Goal: Information Seeking & Learning: Learn about a topic

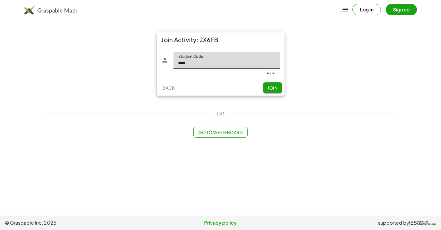
type input "****"
click at [269, 87] on span "Join" at bounding box center [273, 87] width 10 height 5
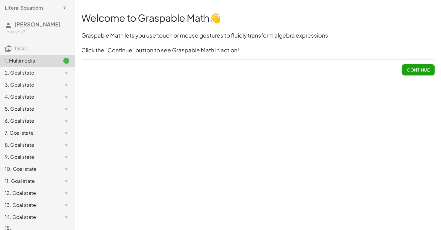
click at [418, 71] on span "Continue" at bounding box center [418, 69] width 23 height 5
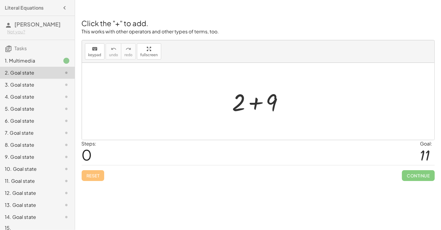
click at [255, 103] on div at bounding box center [261, 101] width 62 height 31
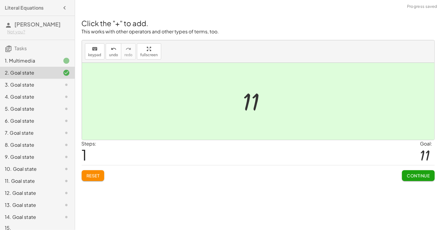
click at [425, 176] on span "Continue" at bounding box center [418, 175] width 23 height 5
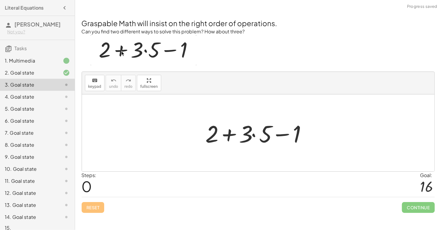
click at [256, 136] on div at bounding box center [261, 133] width 116 height 31
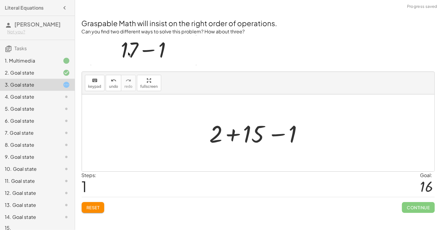
click at [234, 136] on div at bounding box center [261, 133] width 108 height 31
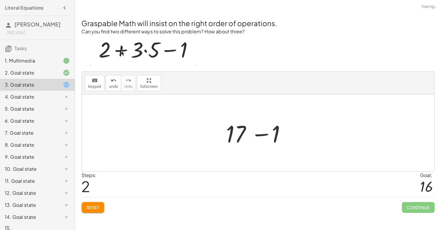
click at [261, 136] on div at bounding box center [261, 133] width 74 height 31
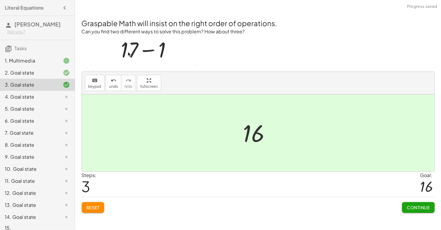
click at [412, 207] on span "Continue" at bounding box center [418, 207] width 23 height 5
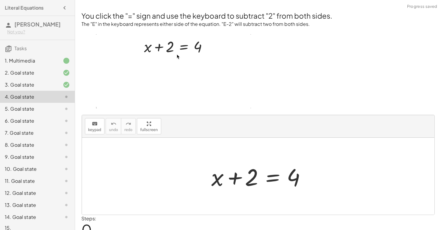
scroll to position [26, 0]
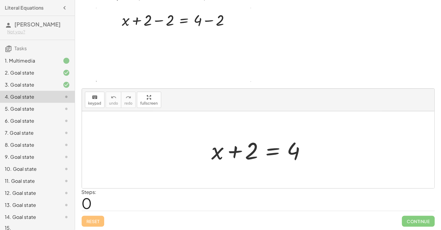
click at [235, 152] on div at bounding box center [261, 149] width 104 height 31
click at [270, 153] on div at bounding box center [261, 149] width 104 height 31
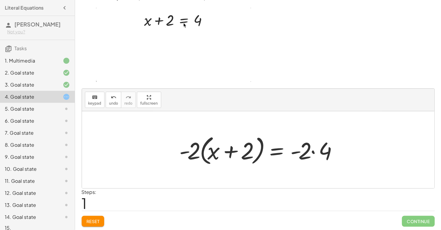
click at [313, 151] on div at bounding box center [261, 150] width 168 height 35
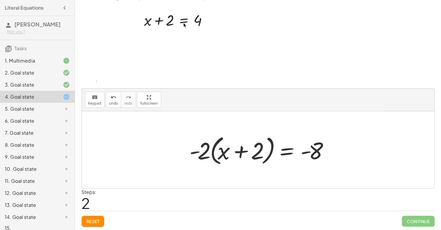
click at [243, 152] on div at bounding box center [261, 150] width 148 height 35
click at [199, 150] on div at bounding box center [261, 150] width 148 height 35
click at [203, 152] on div at bounding box center [261, 150] width 148 height 35
click at [197, 151] on div at bounding box center [261, 150] width 148 height 35
click at [216, 154] on div at bounding box center [261, 150] width 148 height 35
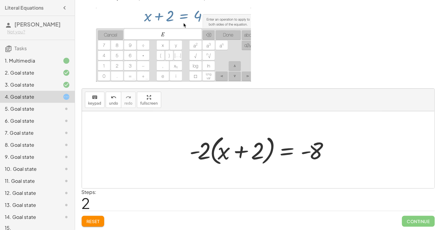
click at [224, 153] on div at bounding box center [261, 150] width 148 height 35
click at [242, 150] on div at bounding box center [261, 150] width 148 height 35
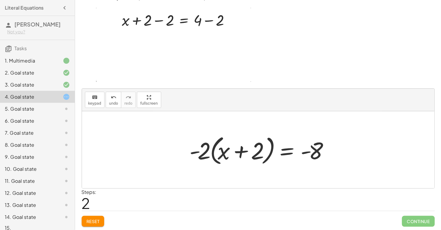
click at [308, 152] on div at bounding box center [261, 150] width 148 height 35
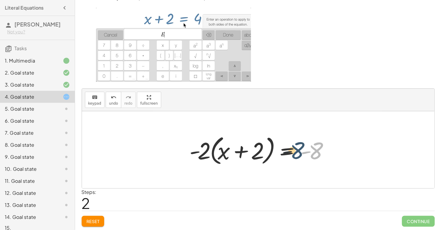
drag, startPoint x: 311, startPoint y: 152, endPoint x: 289, endPoint y: 152, distance: 22.8
click at [289, 152] on div at bounding box center [261, 150] width 148 height 35
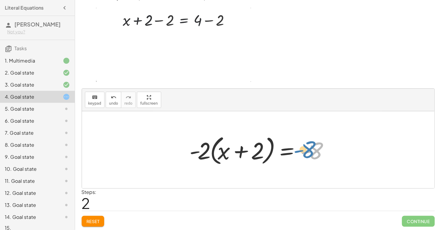
click at [317, 151] on div at bounding box center [261, 150] width 148 height 35
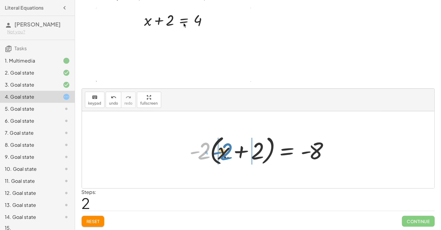
drag, startPoint x: 205, startPoint y: 146, endPoint x: 227, endPoint y: 147, distance: 22.2
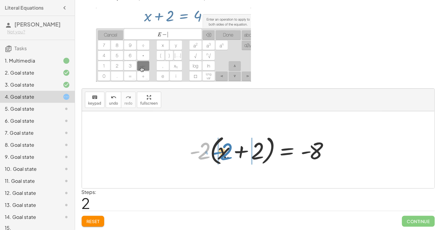
click at [227, 147] on div at bounding box center [261, 150] width 148 height 35
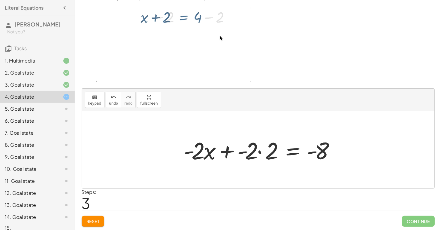
click at [229, 151] on div at bounding box center [261, 149] width 160 height 31
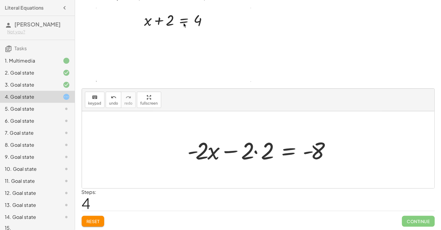
click at [257, 152] on div at bounding box center [261, 149] width 152 height 31
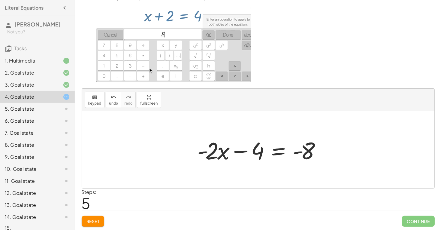
click at [252, 152] on div at bounding box center [261, 149] width 132 height 31
click at [245, 152] on div at bounding box center [261, 149] width 132 height 31
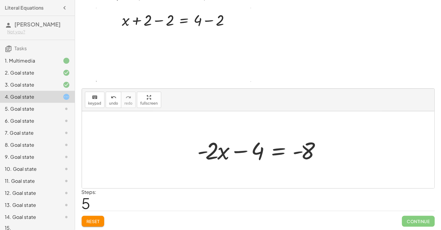
click at [294, 152] on div at bounding box center [261, 149] width 132 height 31
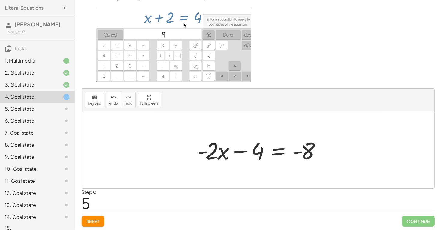
click at [214, 150] on div at bounding box center [261, 149] width 132 height 31
click at [222, 152] on div at bounding box center [261, 149] width 132 height 31
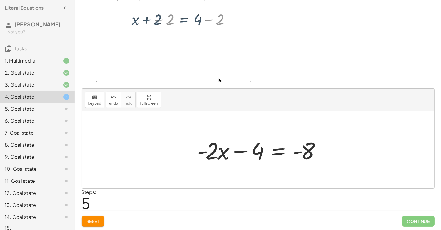
click at [223, 153] on div at bounding box center [261, 149] width 132 height 31
drag, startPoint x: 223, startPoint y: 153, endPoint x: 246, endPoint y: 152, distance: 22.9
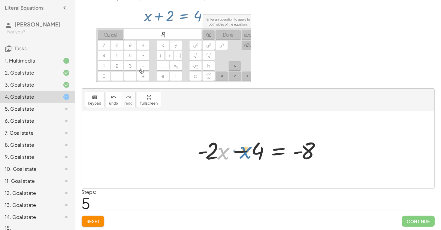
click at [246, 152] on div at bounding box center [261, 149] width 132 height 31
drag, startPoint x: 257, startPoint y: 151, endPoint x: 234, endPoint y: 151, distance: 22.5
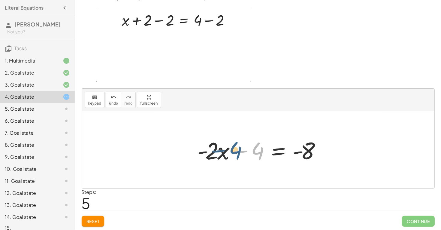
click at [234, 151] on div at bounding box center [261, 149] width 132 height 31
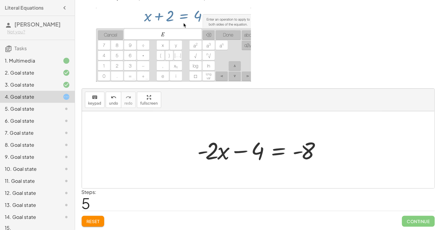
click at [244, 152] on div at bounding box center [261, 149] width 132 height 31
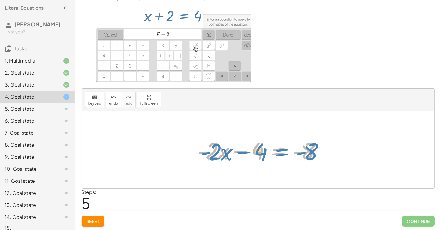
drag, startPoint x: 277, startPoint y: 151, endPoint x: 281, endPoint y: 152, distance: 4.0
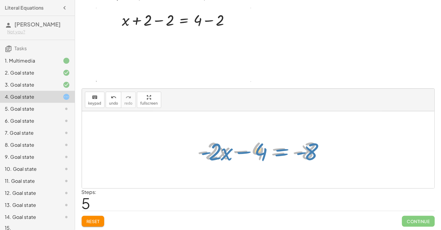
click at [281, 152] on div at bounding box center [261, 149] width 132 height 31
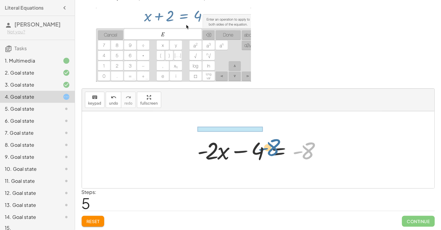
drag, startPoint x: 306, startPoint y: 154, endPoint x: 269, endPoint y: 150, distance: 36.6
click at [269, 150] on div at bounding box center [261, 149] width 132 height 31
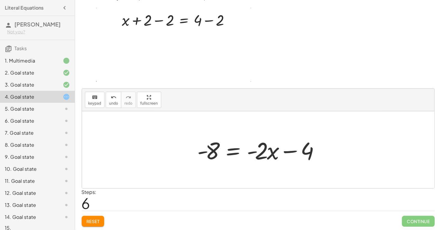
click at [275, 151] on div at bounding box center [261, 149] width 132 height 31
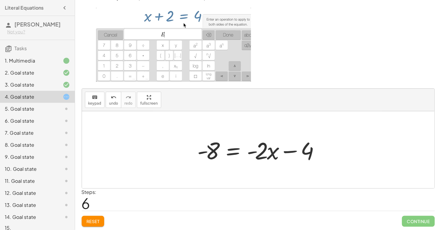
click at [284, 151] on div at bounding box center [261, 149] width 132 height 31
click at [296, 151] on div at bounding box center [261, 149] width 132 height 31
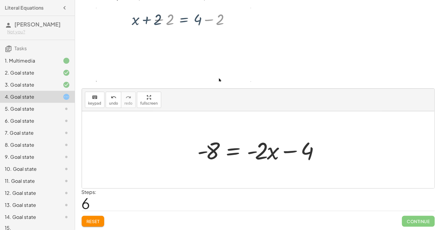
click at [232, 151] on div at bounding box center [261, 149] width 132 height 31
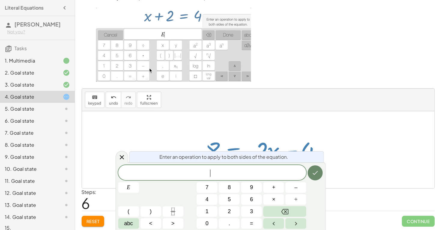
click at [319, 170] on button "Done" at bounding box center [315, 172] width 15 height 15
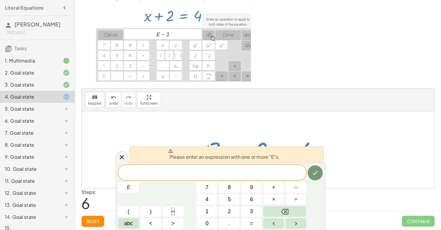
click at [351, 169] on div at bounding box center [258, 149] width 353 height 77
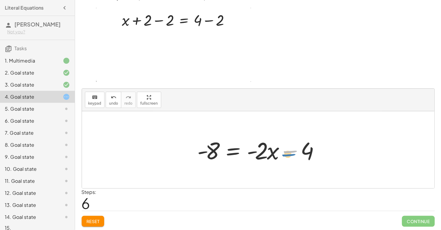
drag, startPoint x: 294, startPoint y: 151, endPoint x: 292, endPoint y: 154, distance: 3.5
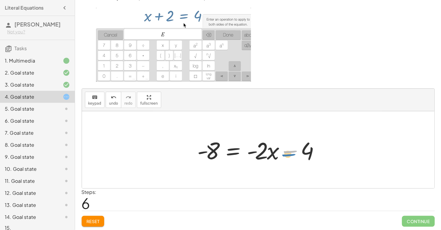
click at [292, 154] on div at bounding box center [261, 149] width 132 height 31
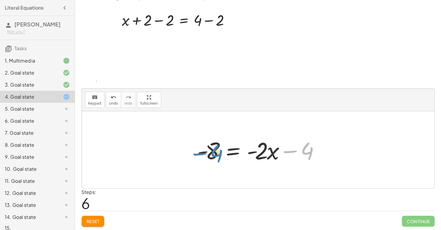
drag, startPoint x: 292, startPoint y: 151, endPoint x: 200, endPoint y: 154, distance: 92.0
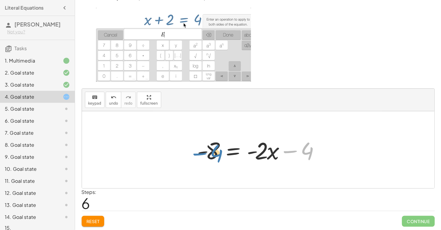
click at [200, 154] on div at bounding box center [261, 149] width 132 height 31
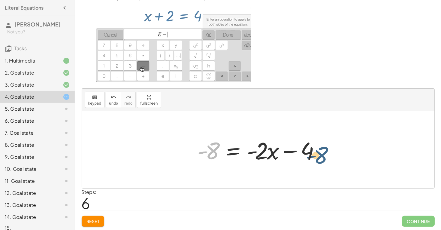
drag, startPoint x: 206, startPoint y: 151, endPoint x: 320, endPoint y: 155, distance: 113.7
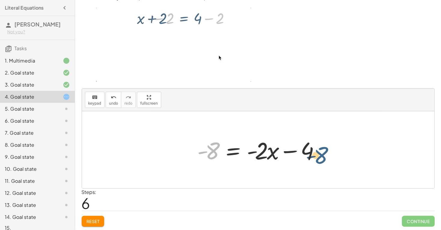
click at [320, 155] on div at bounding box center [261, 149] width 132 height 31
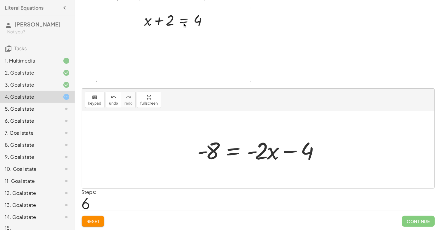
click at [256, 153] on div at bounding box center [261, 149] width 132 height 31
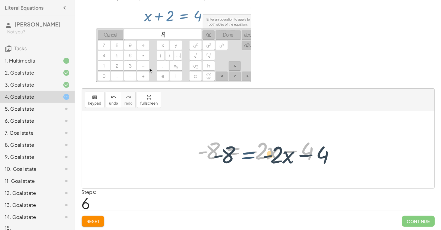
drag, startPoint x: 237, startPoint y: 149, endPoint x: 253, endPoint y: 153, distance: 16.4
click at [253, 153] on div at bounding box center [261, 149] width 132 height 31
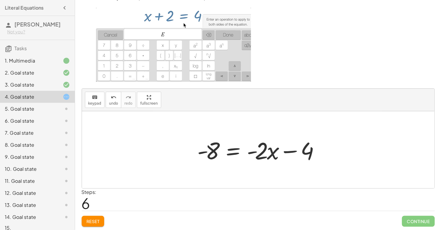
click at [101, 223] on button "Reset" at bounding box center [93, 221] width 23 height 11
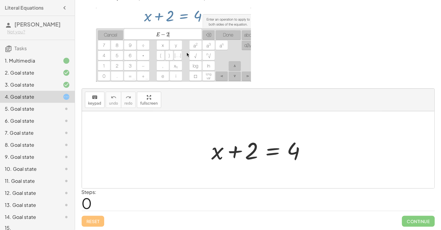
click at [237, 150] on div at bounding box center [261, 149] width 104 height 31
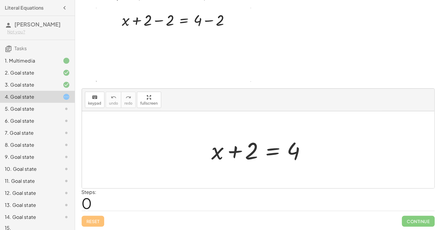
click at [249, 152] on div at bounding box center [261, 149] width 104 height 31
drag, startPoint x: 247, startPoint y: 153, endPoint x: 289, endPoint y: 151, distance: 42.4
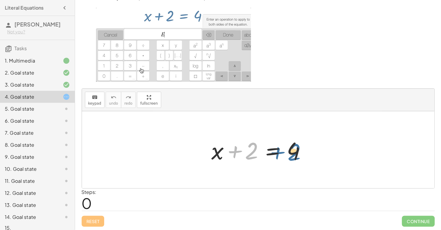
click at [289, 151] on div at bounding box center [261, 149] width 104 height 31
click at [300, 152] on div at bounding box center [261, 149] width 104 height 31
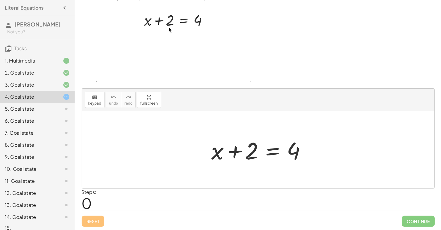
click at [298, 152] on div at bounding box center [261, 149] width 104 height 31
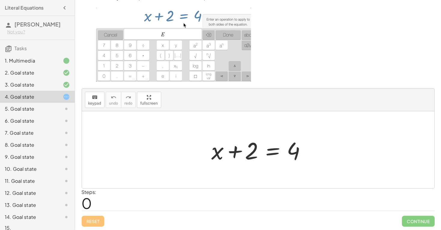
click at [290, 151] on div at bounding box center [261, 149] width 104 height 31
click at [213, 151] on div at bounding box center [261, 149] width 104 height 31
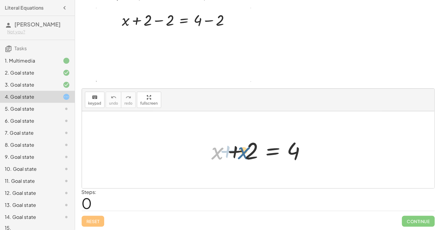
drag, startPoint x: 220, startPoint y: 153, endPoint x: 246, endPoint y: 153, distance: 26.8
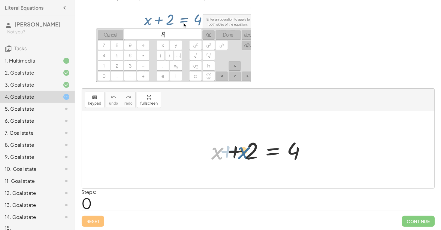
click at [246, 153] on div at bounding box center [261, 149] width 104 height 31
click at [240, 151] on div at bounding box center [261, 149] width 104 height 31
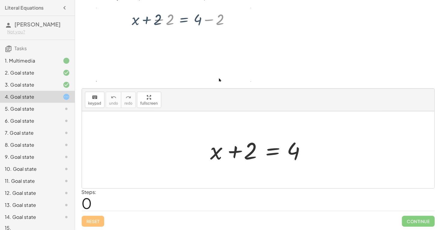
click at [236, 151] on div at bounding box center [261, 149] width 104 height 31
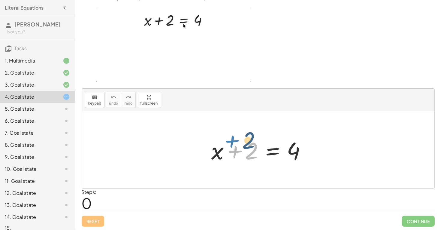
drag, startPoint x: 236, startPoint y: 151, endPoint x: 233, endPoint y: 140, distance: 11.5
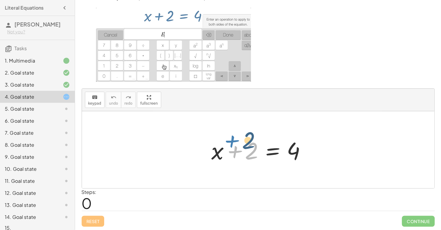
click at [233, 140] on div at bounding box center [261, 149] width 104 height 31
drag, startPoint x: 238, startPoint y: 148, endPoint x: 297, endPoint y: 150, distance: 59.0
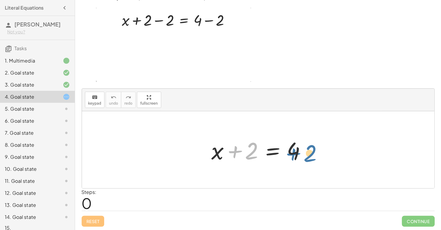
click at [297, 150] on div at bounding box center [261, 149] width 104 height 31
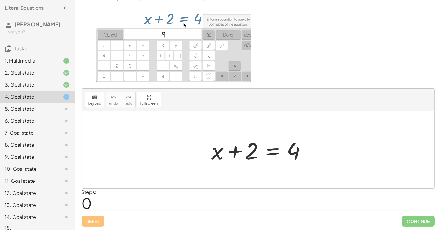
click at [271, 153] on div at bounding box center [261, 149] width 104 height 31
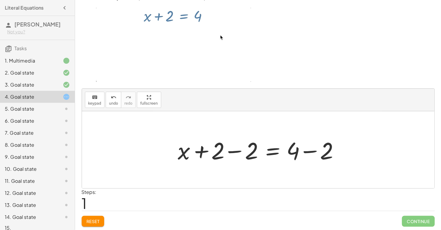
click at [236, 150] on div at bounding box center [260, 149] width 171 height 31
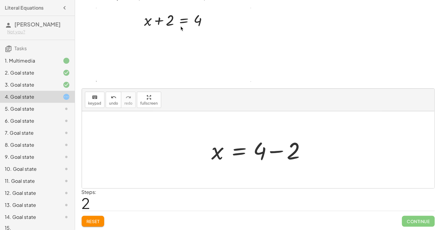
click at [282, 151] on div at bounding box center [261, 149] width 104 height 31
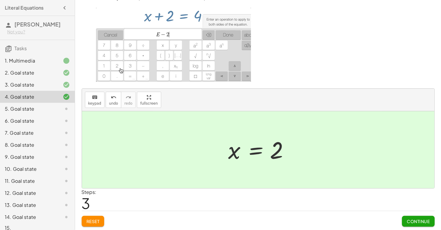
click at [402, 218] on button "Continue" at bounding box center [418, 221] width 32 height 11
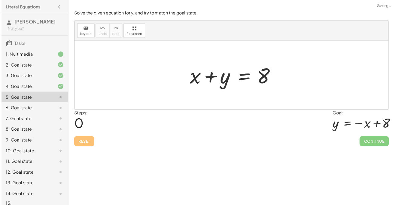
scroll to position [0, 0]
click at [236, 86] on div at bounding box center [261, 84] width 104 height 31
click at [297, 88] on div at bounding box center [261, 84] width 104 height 31
click at [295, 87] on div at bounding box center [261, 84] width 104 height 31
click at [274, 86] on div at bounding box center [261, 84] width 104 height 31
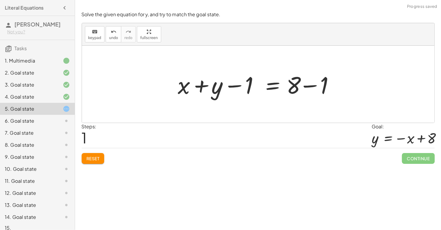
click at [240, 86] on div at bounding box center [260, 84] width 171 height 31
click at [310, 87] on div at bounding box center [260, 84] width 171 height 31
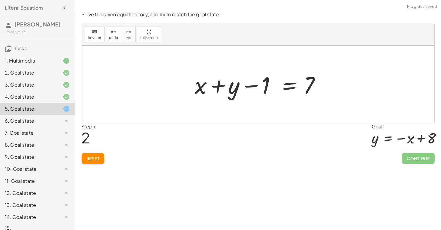
click at [249, 86] on div at bounding box center [260, 84] width 137 height 31
click at [215, 86] on div at bounding box center [260, 84] width 137 height 31
click at [249, 87] on div at bounding box center [260, 84] width 137 height 31
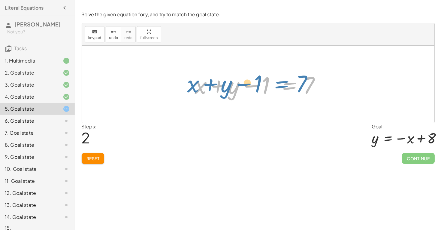
drag, startPoint x: 292, startPoint y: 87, endPoint x: 284, endPoint y: 86, distance: 7.3
click at [284, 86] on div at bounding box center [260, 84] width 137 height 31
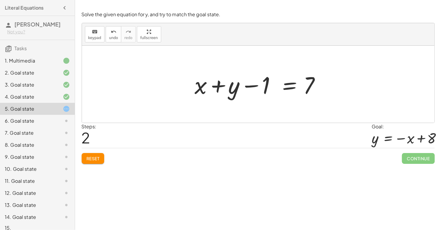
click at [96, 158] on span "Reset" at bounding box center [93, 158] width 13 height 5
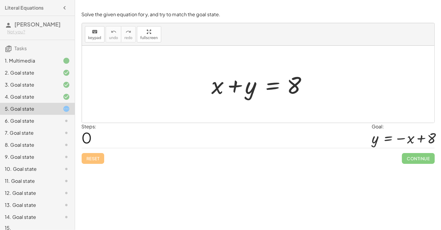
click at [235, 89] on div at bounding box center [261, 84] width 104 height 31
click at [272, 87] on div at bounding box center [261, 84] width 104 height 31
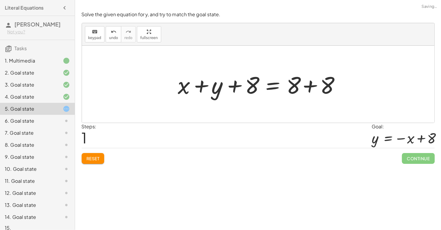
click at [238, 87] on div at bounding box center [260, 84] width 171 height 31
click at [307, 86] on div at bounding box center [260, 84] width 171 height 31
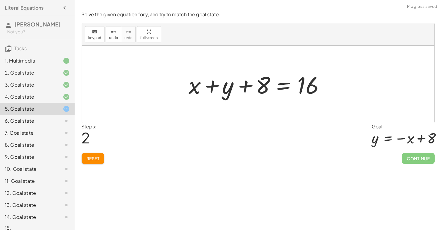
click at [99, 154] on button "Reset" at bounding box center [93, 158] width 23 height 11
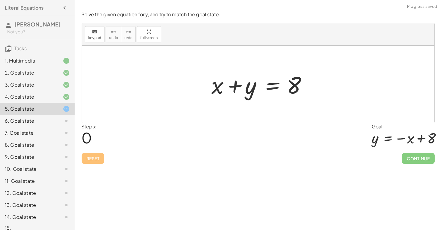
click at [272, 87] on div at bounding box center [261, 84] width 104 height 31
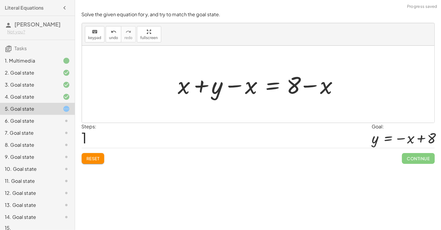
click at [250, 91] on div at bounding box center [260, 84] width 171 height 31
click at [307, 87] on div at bounding box center [260, 84] width 171 height 31
click at [233, 86] on div at bounding box center [260, 84] width 171 height 31
click at [203, 85] on div at bounding box center [260, 84] width 171 height 31
drag, startPoint x: 189, startPoint y: 87, endPoint x: 271, endPoint y: 91, distance: 82.1
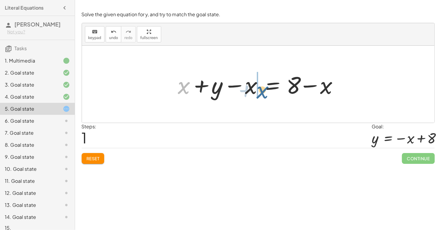
click at [271, 91] on div at bounding box center [260, 84] width 171 height 31
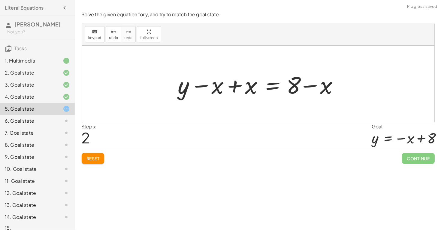
click at [232, 87] on div at bounding box center [260, 84] width 171 height 31
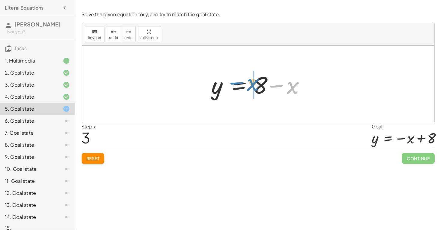
drag, startPoint x: 292, startPoint y: 87, endPoint x: 253, endPoint y: 84, distance: 39.8
click at [253, 84] on div at bounding box center [261, 84] width 104 height 31
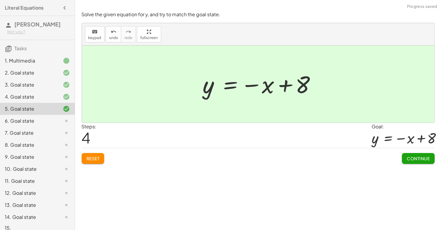
click at [413, 157] on span "Continue" at bounding box center [418, 158] width 23 height 5
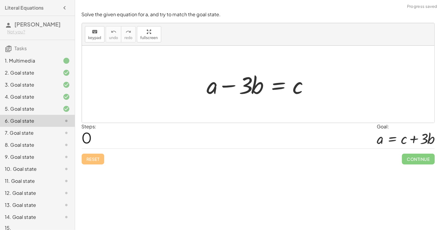
click at [252, 88] on div at bounding box center [260, 84] width 113 height 31
drag, startPoint x: 231, startPoint y: 85, endPoint x: 249, endPoint y: 89, distance: 18.2
click at [249, 89] on div at bounding box center [260, 84] width 113 height 31
click at [216, 87] on div at bounding box center [260, 84] width 113 height 31
click at [222, 87] on div at bounding box center [260, 84] width 113 height 31
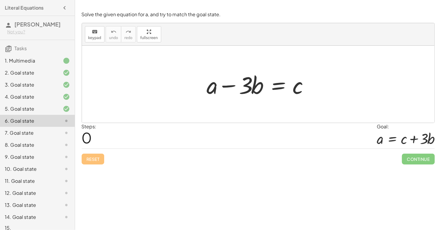
click at [278, 85] on div at bounding box center [260, 84] width 113 height 31
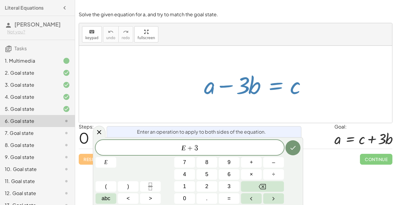
scroll to position [1, 0]
click at [289, 149] on button "Done" at bounding box center [293, 147] width 15 height 15
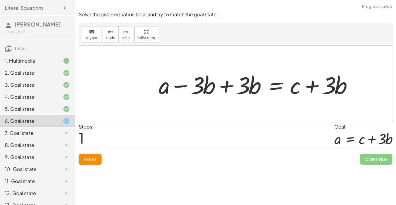
click at [226, 84] on div at bounding box center [258, 84] width 204 height 31
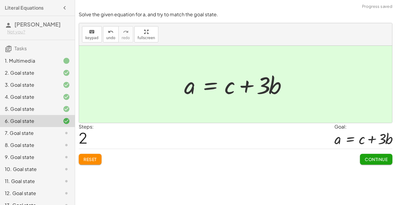
click at [367, 162] on button "Continue" at bounding box center [376, 159] width 32 height 11
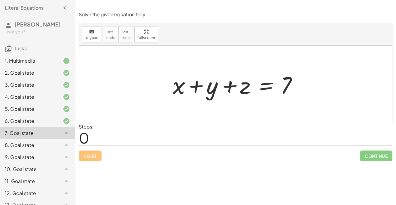
click at [231, 84] on div at bounding box center [238, 84] width 136 height 31
click at [197, 86] on div at bounding box center [238, 84] width 136 height 31
click at [264, 90] on div at bounding box center [238, 84] width 136 height 31
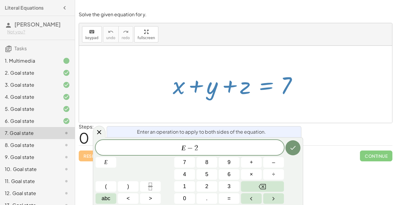
scroll to position [2, 0]
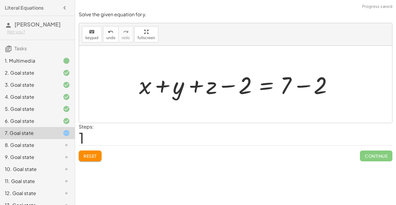
click at [231, 84] on div at bounding box center [237, 84] width 203 height 31
click at [308, 85] on div at bounding box center [237, 84] width 203 height 31
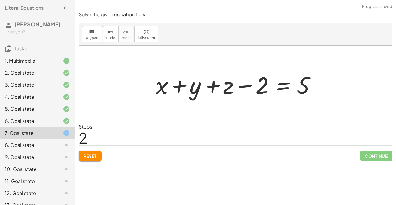
click at [213, 86] on div at bounding box center [237, 84] width 169 height 31
click at [182, 85] on div at bounding box center [237, 84] width 169 height 31
click at [246, 86] on div at bounding box center [237, 84] width 169 height 31
click at [245, 87] on div at bounding box center [237, 84] width 169 height 31
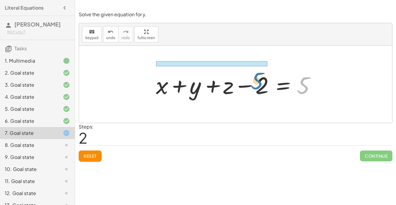
drag, startPoint x: 305, startPoint y: 86, endPoint x: 253, endPoint y: 81, distance: 51.9
click at [253, 81] on div at bounding box center [237, 84] width 169 height 31
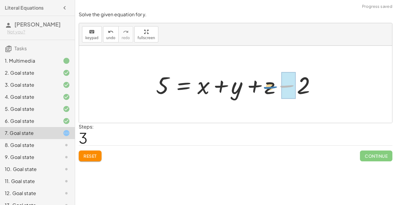
drag, startPoint x: 288, startPoint y: 86, endPoint x: 271, endPoint y: 87, distance: 17.2
click at [271, 87] on div at bounding box center [237, 84] width 169 height 31
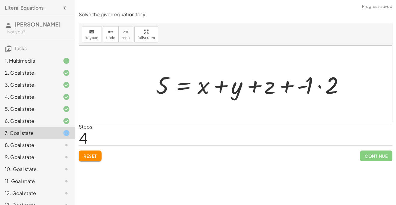
click at [319, 85] on div at bounding box center [252, 84] width 198 height 31
click at [304, 86] on div at bounding box center [242, 84] width 178 height 31
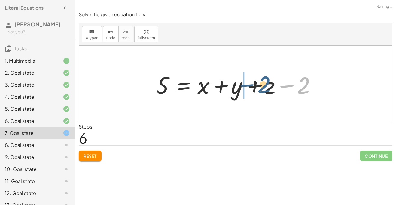
drag, startPoint x: 303, startPoint y: 90, endPoint x: 264, endPoint y: 89, distance: 39.7
click at [264, 89] on div at bounding box center [237, 84] width 169 height 31
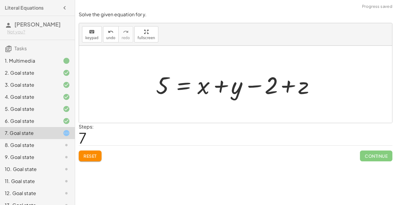
click at [257, 87] on div at bounding box center [237, 84] width 169 height 31
click at [240, 87] on div at bounding box center [237, 84] width 169 height 31
click at [205, 87] on div at bounding box center [237, 84] width 169 height 31
drag, startPoint x: 222, startPoint y: 87, endPoint x: 286, endPoint y: 84, distance: 64.1
click at [286, 84] on div at bounding box center [237, 84] width 169 height 31
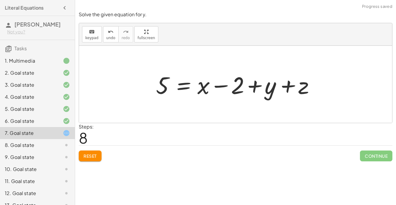
click at [254, 85] on div at bounding box center [237, 84] width 169 height 31
click at [224, 85] on div at bounding box center [237, 84] width 169 height 31
click at [197, 86] on div at bounding box center [237, 84] width 169 height 31
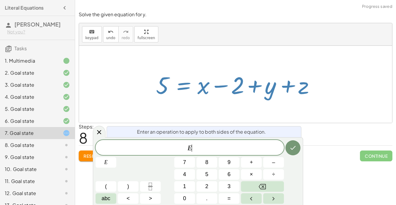
scroll to position [2, 0]
click at [84, 155] on span "Reset" at bounding box center [90, 155] width 13 height 5
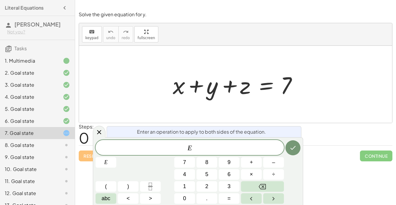
click at [233, 149] on span "E" at bounding box center [190, 148] width 188 height 8
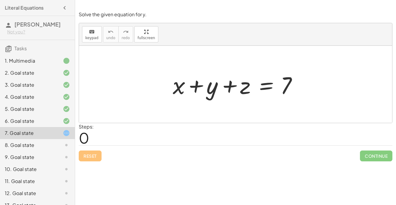
click at [267, 87] on div at bounding box center [238, 84] width 136 height 31
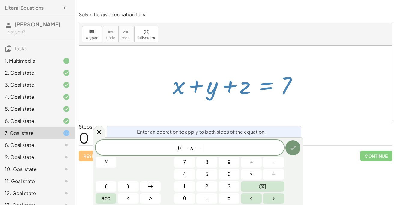
scroll to position [6, 0]
click at [292, 144] on icon "Done" at bounding box center [292, 147] width 7 height 7
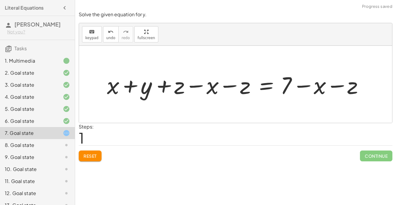
click at [198, 85] on div at bounding box center [238, 84] width 268 height 31
click at [234, 88] on div at bounding box center [238, 84] width 268 height 31
drag, startPoint x: 228, startPoint y: 85, endPoint x: 166, endPoint y: 85, distance: 62.2
click at [166, 85] on div at bounding box center [238, 84] width 268 height 31
click at [196, 86] on div at bounding box center [238, 84] width 268 height 31
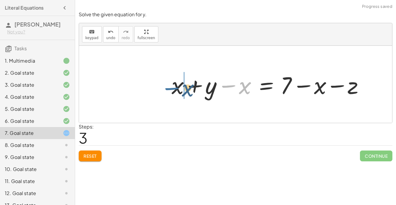
drag, startPoint x: 229, startPoint y: 87, endPoint x: 172, endPoint y: 89, distance: 57.1
click at [172, 89] on div at bounding box center [270, 84] width 203 height 31
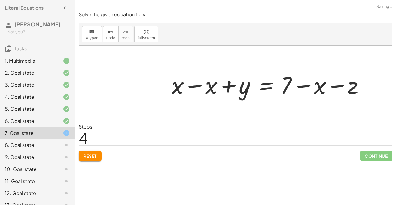
click at [193, 86] on div at bounding box center [270, 84] width 203 height 31
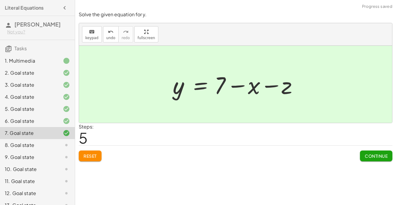
click at [373, 156] on span "Continue" at bounding box center [376, 155] width 23 height 5
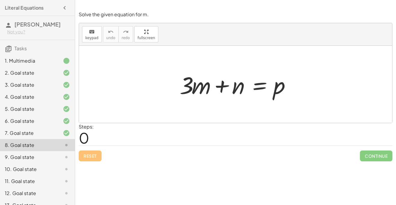
click at [224, 85] on div at bounding box center [238, 84] width 122 height 31
click at [255, 86] on div at bounding box center [238, 84] width 122 height 31
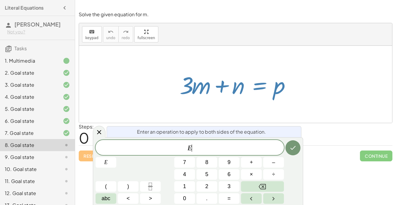
scroll to position [7, 0]
click at [295, 147] on icon "Done" at bounding box center [292, 147] width 7 height 7
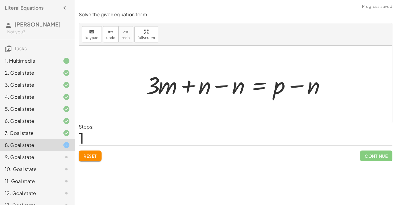
click at [224, 87] on div at bounding box center [238, 84] width 190 height 31
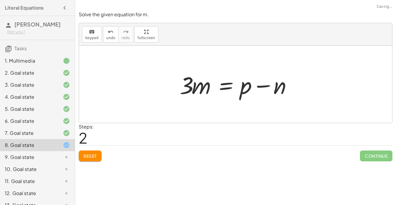
click at [257, 85] on div at bounding box center [238, 84] width 122 height 31
drag, startPoint x: 262, startPoint y: 86, endPoint x: 269, endPoint y: 87, distance: 7.0
click at [269, 87] on div at bounding box center [238, 84] width 122 height 31
click at [262, 87] on div at bounding box center [238, 84] width 122 height 31
click at [224, 88] on div at bounding box center [238, 84] width 122 height 31
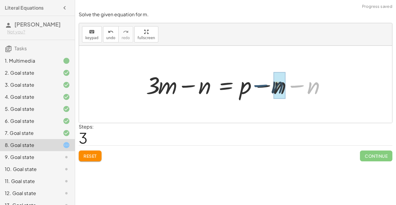
drag, startPoint x: 296, startPoint y: 85, endPoint x: 259, endPoint y: 85, distance: 36.7
click at [259, 85] on div at bounding box center [238, 84] width 190 height 31
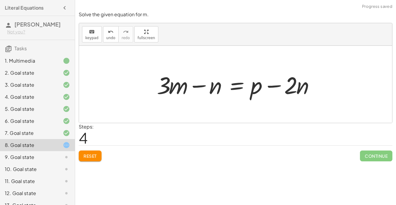
click at [278, 87] on div at bounding box center [238, 84] width 168 height 31
click at [235, 86] on div at bounding box center [238, 84] width 168 height 31
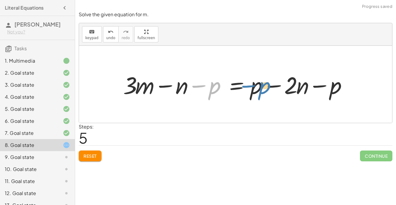
drag, startPoint x: 196, startPoint y: 85, endPoint x: 244, endPoint y: 85, distance: 47.5
click at [244, 85] on div at bounding box center [237, 84] width 235 height 31
click at [255, 87] on div at bounding box center [237, 84] width 235 height 31
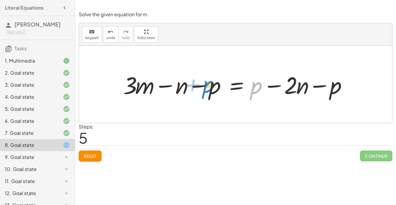
drag, startPoint x: 251, startPoint y: 88, endPoint x: 200, endPoint y: 84, distance: 50.9
click at [200, 84] on div at bounding box center [237, 84] width 235 height 31
click at [200, 85] on div at bounding box center [237, 84] width 235 height 31
click at [168, 87] on div at bounding box center [237, 84] width 235 height 31
drag, startPoint x: 168, startPoint y: 87, endPoint x: 172, endPoint y: 87, distance: 4.5
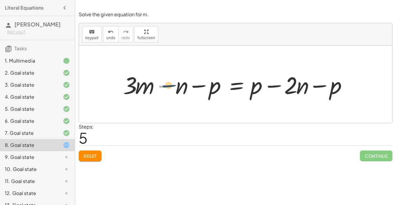
click at [172, 87] on div at bounding box center [237, 84] width 235 height 31
click at [94, 156] on span "Reset" at bounding box center [90, 155] width 13 height 5
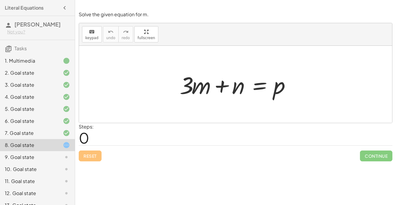
click at [257, 86] on div at bounding box center [238, 84] width 122 height 31
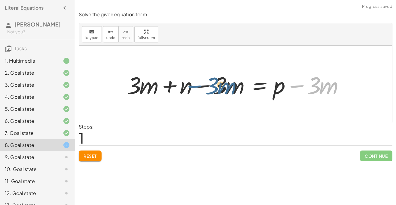
drag, startPoint x: 295, startPoint y: 87, endPoint x: 191, endPoint y: 87, distance: 104.3
click at [191, 87] on div at bounding box center [237, 84] width 227 height 31
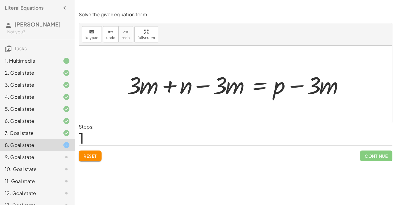
click at [206, 85] on div at bounding box center [237, 84] width 227 height 31
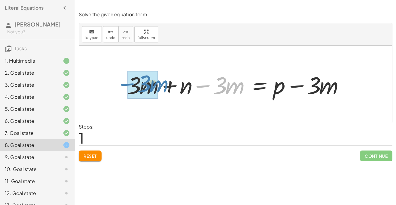
drag, startPoint x: 206, startPoint y: 85, endPoint x: 130, endPoint y: 83, distance: 76.1
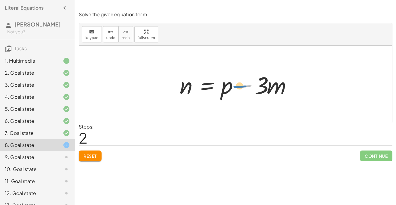
drag, startPoint x: 245, startPoint y: 88, endPoint x: 242, endPoint y: 88, distance: 3.3
click at [242, 88] on div at bounding box center [238, 84] width 122 height 31
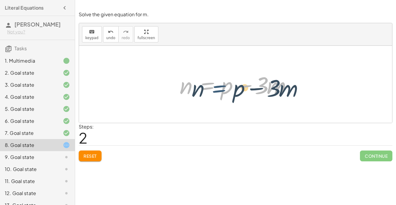
drag, startPoint x: 192, startPoint y: 87, endPoint x: 204, endPoint y: 90, distance: 12.6
click at [204, 90] on div at bounding box center [238, 84] width 122 height 31
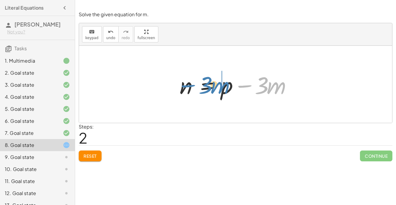
drag, startPoint x: 250, startPoint y: 87, endPoint x: 194, endPoint y: 86, distance: 55.9
click at [194, 86] on div at bounding box center [238, 84] width 122 height 31
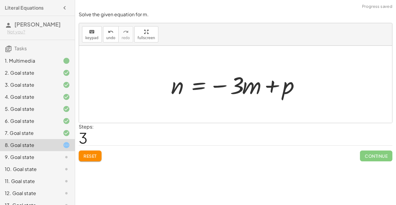
click at [269, 86] on div at bounding box center [238, 84] width 140 height 31
click at [198, 87] on div at bounding box center [238, 84] width 140 height 31
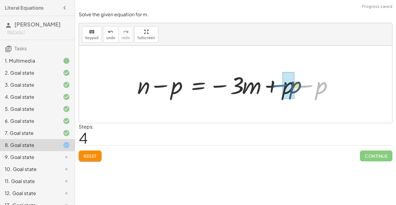
drag, startPoint x: 302, startPoint y: 85, endPoint x: 275, endPoint y: 84, distance: 26.8
click at [275, 84] on div at bounding box center [237, 84] width 207 height 31
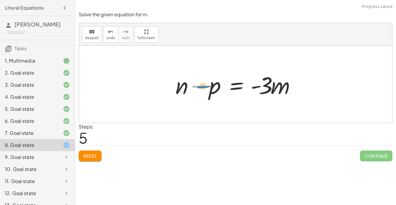
drag, startPoint x: 200, startPoint y: 85, endPoint x: 205, endPoint y: 85, distance: 4.5
click at [205, 85] on div at bounding box center [238, 84] width 130 height 31
click at [240, 90] on div at bounding box center [238, 84] width 130 height 31
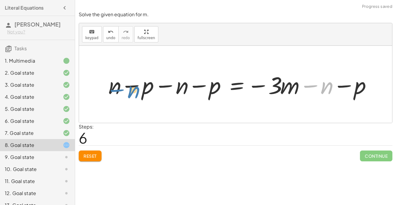
drag, startPoint x: 313, startPoint y: 86, endPoint x: 121, endPoint y: 88, distance: 193.0
click at [121, 88] on div at bounding box center [242, 84] width 274 height 31
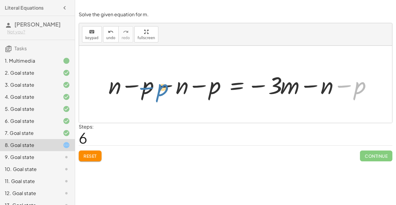
drag, startPoint x: 345, startPoint y: 87, endPoint x: 148, endPoint y: 88, distance: 197.5
click at [148, 88] on div at bounding box center [242, 84] width 274 height 31
drag, startPoint x: 199, startPoint y: 84, endPoint x: 344, endPoint y: 85, distance: 145.5
click at [344, 85] on div at bounding box center [242, 84] width 274 height 31
click at [342, 86] on div at bounding box center [242, 84] width 274 height 31
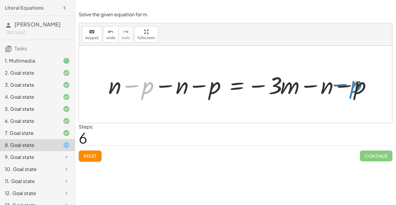
drag, startPoint x: 129, startPoint y: 87, endPoint x: 336, endPoint y: 85, distance: 207.1
click at [336, 85] on div at bounding box center [242, 84] width 274 height 31
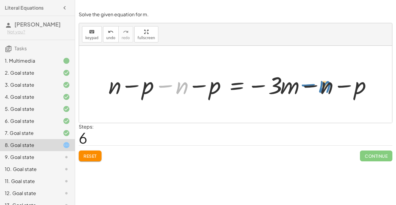
drag, startPoint x: 170, startPoint y: 85, endPoint x: 313, endPoint y: 84, distance: 143.1
click at [313, 84] on div at bounding box center [242, 84] width 274 height 31
click at [84, 155] on span "Reset" at bounding box center [90, 155] width 13 height 5
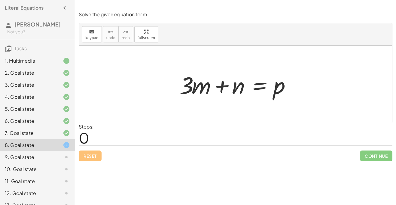
click at [260, 85] on div at bounding box center [238, 84] width 122 height 31
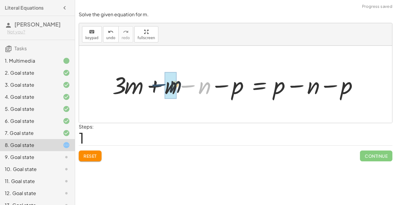
drag, startPoint x: 183, startPoint y: 85, endPoint x: 153, endPoint y: 84, distance: 29.5
click at [153, 84] on div at bounding box center [237, 84] width 257 height 31
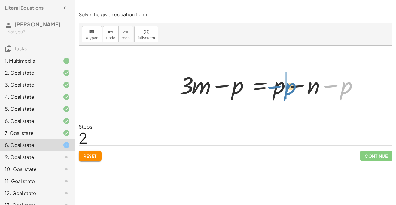
drag, startPoint x: 328, startPoint y: 86, endPoint x: 270, endPoint y: 87, distance: 57.7
click at [270, 87] on div at bounding box center [272, 84] width 190 height 31
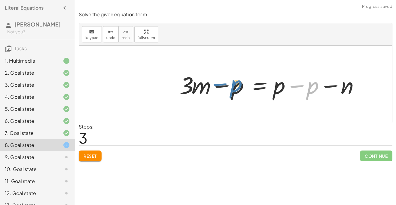
drag, startPoint x: 298, startPoint y: 85, endPoint x: 220, endPoint y: 83, distance: 77.9
click at [220, 83] on div at bounding box center [272, 84] width 190 height 31
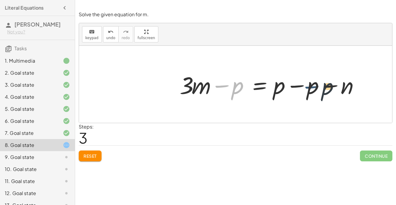
drag, startPoint x: 215, startPoint y: 85, endPoint x: 314, endPoint y: 86, distance: 98.9
click at [314, 86] on div at bounding box center [272, 84] width 190 height 31
click at [329, 87] on div at bounding box center [272, 84] width 190 height 31
click at [300, 87] on div at bounding box center [272, 84] width 190 height 31
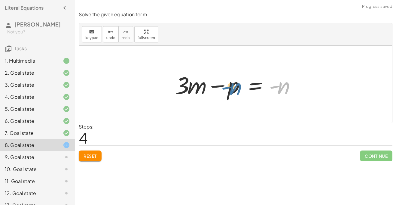
drag, startPoint x: 274, startPoint y: 87, endPoint x: 225, endPoint y: 87, distance: 49.3
click at [225, 87] on div at bounding box center [238, 84] width 130 height 31
click at [221, 86] on div at bounding box center [238, 84] width 130 height 31
drag, startPoint x: 220, startPoint y: 87, endPoint x: 277, endPoint y: 85, distance: 57.7
click at [277, 85] on div at bounding box center [238, 84] width 130 height 31
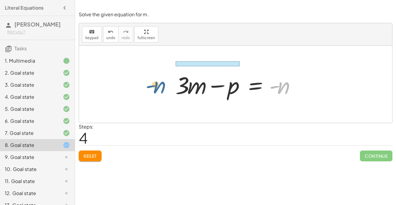
drag, startPoint x: 279, startPoint y: 88, endPoint x: 154, endPoint y: 87, distance: 124.7
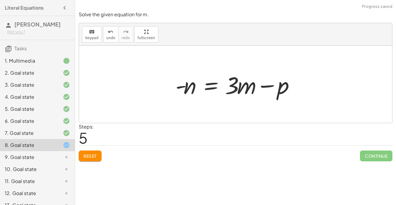
click at [251, 87] on div at bounding box center [238, 84] width 130 height 31
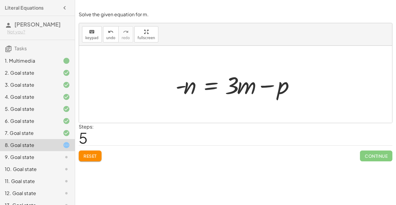
click at [251, 87] on div at bounding box center [238, 84] width 130 height 31
click at [86, 154] on span "Reset" at bounding box center [90, 155] width 13 height 5
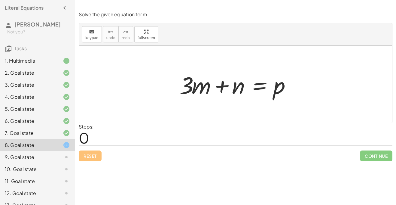
scroll to position [33, 0]
